Goal: Information Seeking & Learning: Learn about a topic

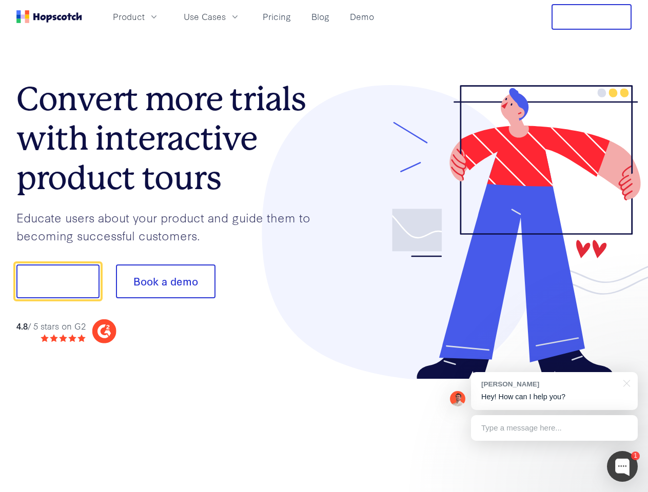
click at [324, 246] on div at bounding box center [478, 232] width 308 height 295
click at [145, 16] on span "Product" at bounding box center [129, 16] width 32 height 13
click at [226, 16] on span "Use Cases" at bounding box center [205, 16] width 42 height 13
click at [591, 17] on button "Free Trial" at bounding box center [591, 17] width 80 height 26
click at [57, 282] on button "Show me!" at bounding box center [57, 282] width 83 height 34
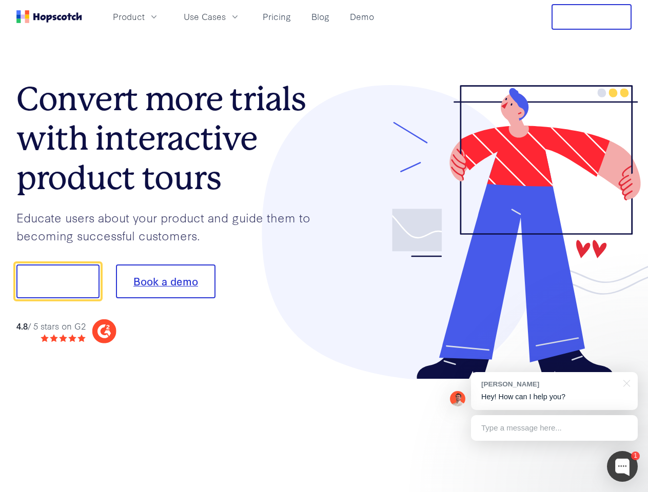
click at [165, 282] on button "Book a demo" at bounding box center [166, 282] width 100 height 34
click at [622, 467] on div at bounding box center [622, 466] width 31 height 31
click at [554, 391] on div "[PERSON_NAME] Hey! How can I help you?" at bounding box center [554, 391] width 167 height 38
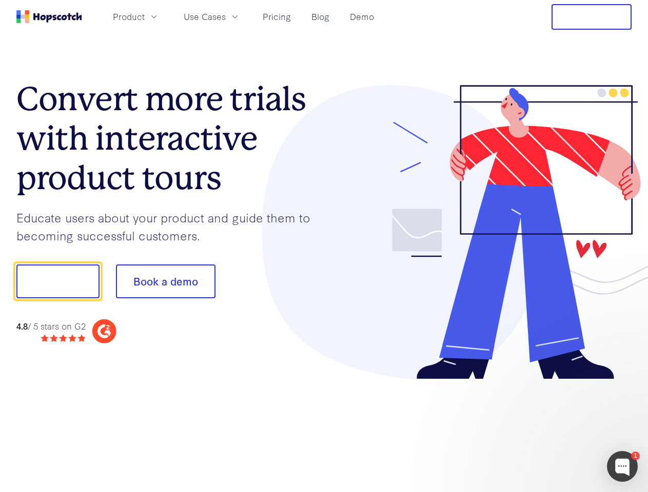
click at [625, 383] on div at bounding box center [541, 349] width 192 height 205
click at [554, 428] on div at bounding box center [541, 349] width 192 height 205
